Goal: Information Seeking & Learning: Learn about a topic

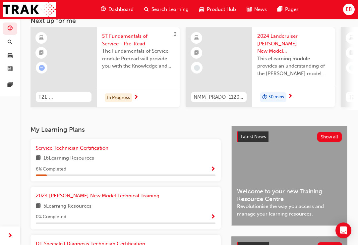
scroll to position [50, 0]
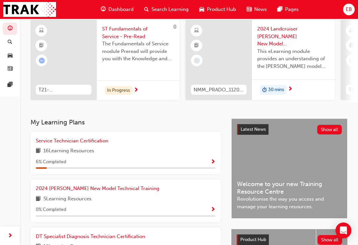
click at [74, 139] on span "Service Technician Certification" at bounding box center [72, 141] width 73 height 6
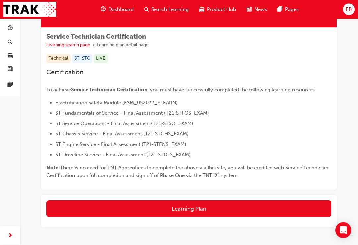
scroll to position [92, 0]
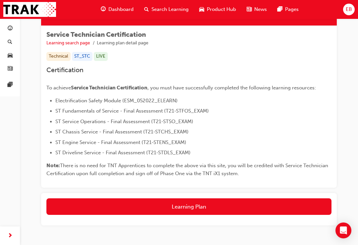
click at [142, 210] on button "Learning Plan" at bounding box center [188, 207] width 285 height 17
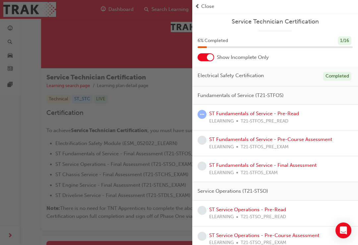
scroll to position [17, 0]
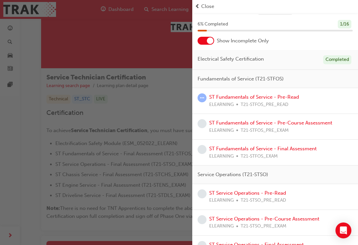
click at [248, 105] on span "T21-STFOS_PRE_READ" at bounding box center [265, 105] width 48 height 8
click at [240, 105] on div "ELEARNING T21-STFOS_PRE_READ" at bounding box center [254, 105] width 90 height 8
click at [243, 124] on link "ST Fundamentals of Service - Pre-Course Assessment" at bounding box center [270, 123] width 123 height 6
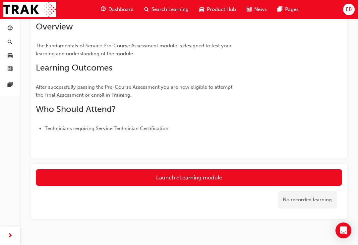
scroll to position [90, 0]
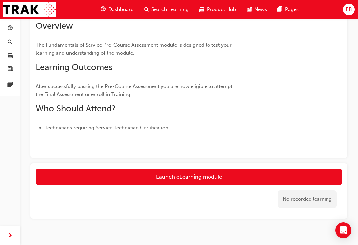
click at [191, 178] on button "Launch eLearning module" at bounding box center [189, 177] width 306 height 17
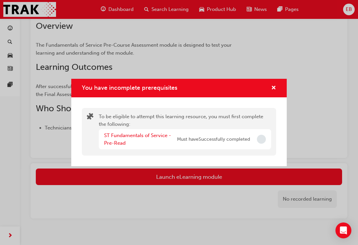
click at [133, 147] on div "ST Fundamentals of Service - Pre-Read" at bounding box center [140, 139] width 73 height 15
click at [153, 141] on link "ST Fundamentals of Service - Pre-Read" at bounding box center [137, 140] width 67 height 14
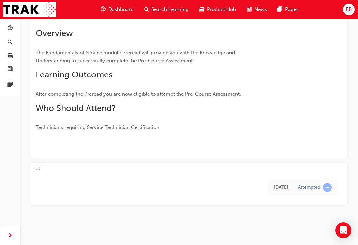
scroll to position [33, 0]
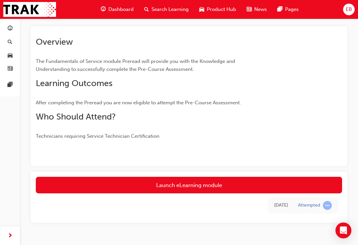
click at [187, 187] on link "Launch eLearning module" at bounding box center [189, 185] width 306 height 17
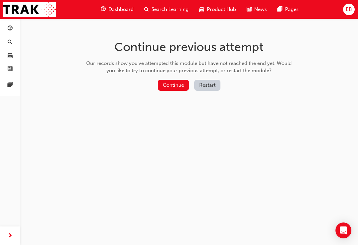
click at [172, 86] on button "Continue" at bounding box center [173, 85] width 31 height 11
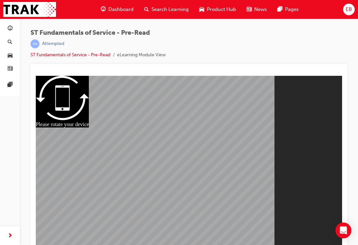
scroll to position [9, 0]
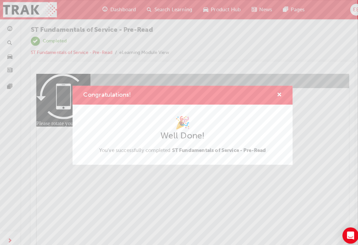
scroll to position [4, 0]
click at [275, 96] on span "cross-icon" at bounding box center [273, 94] width 5 height 6
